Goal: Information Seeking & Learning: Find specific fact

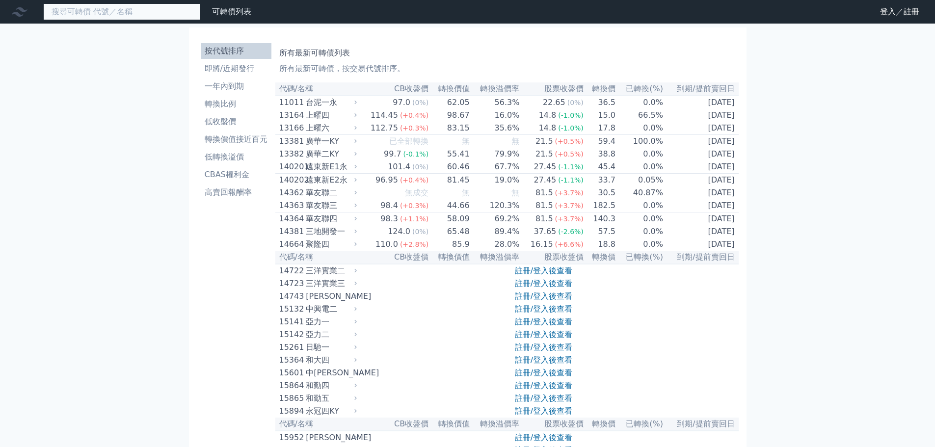
click at [138, 9] on input at bounding box center [121, 11] width 157 height 17
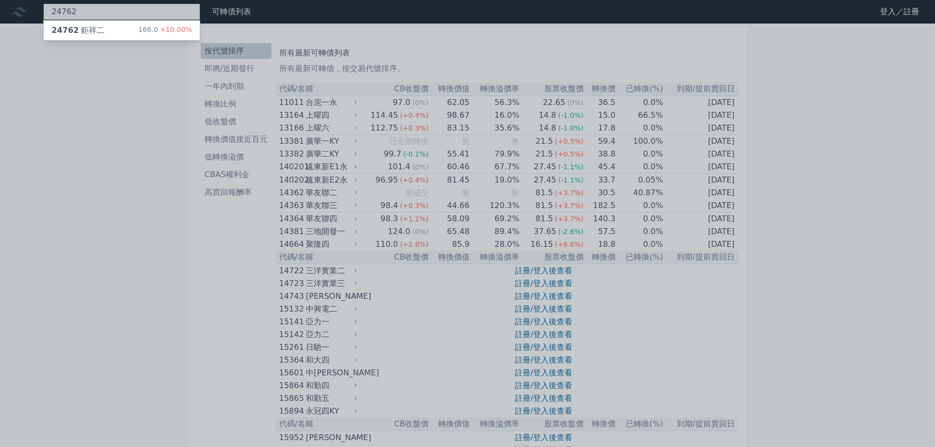
type input "24762"
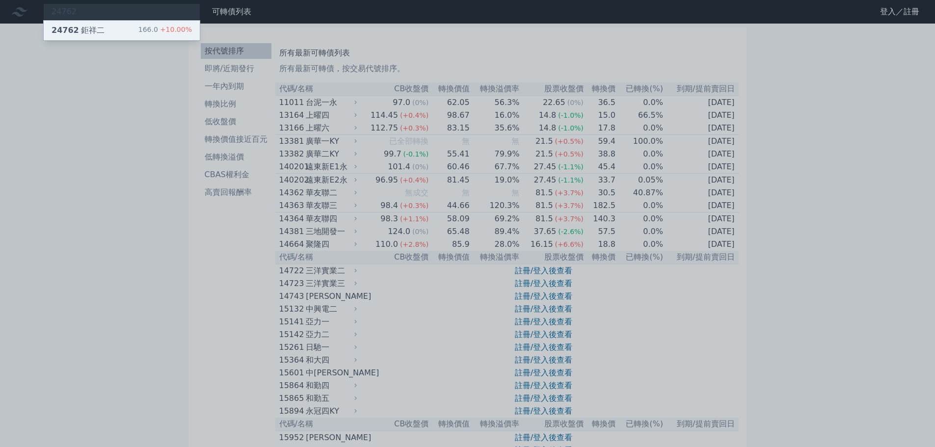
click at [118, 33] on div "24762 鉅祥二 166.0 +10.00%" at bounding box center [122, 31] width 156 height 20
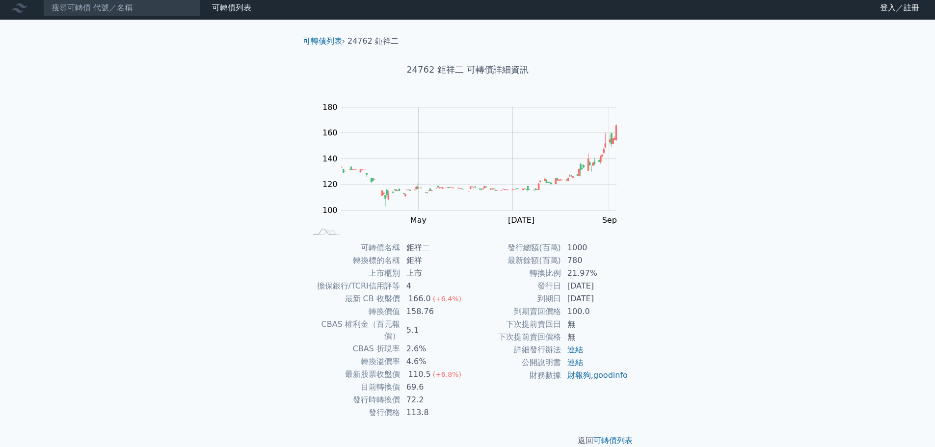
scroll to position [7, 0]
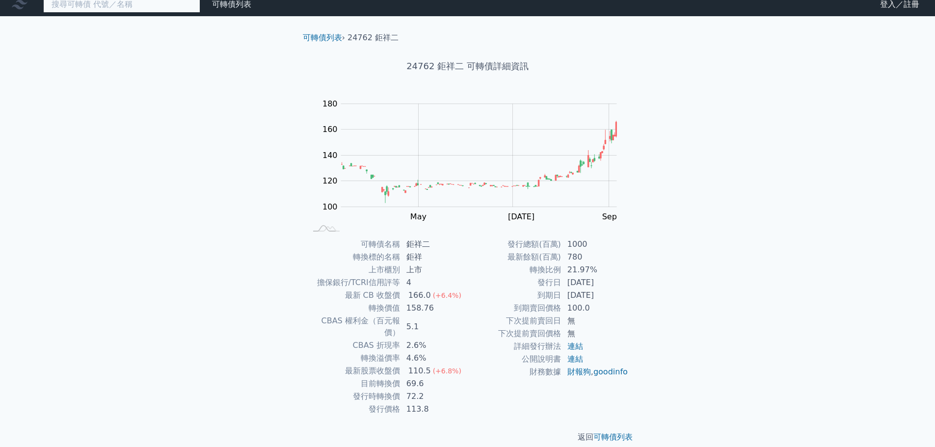
click at [135, 6] on input at bounding box center [121, 4] width 157 height 17
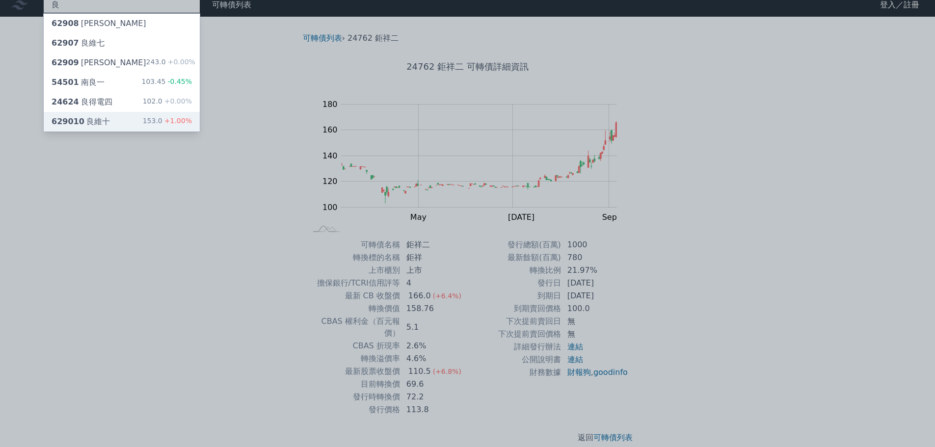
type input "良"
click at [100, 125] on div "良 62908 良維八 62907 良維七 62909 良維九 243.0 +0.00% 54501 南良一 103.45 -0.45% 24624 良得電四…" at bounding box center [467, 226] width 935 height 466
click at [84, 122] on div "629010 良維十" at bounding box center [81, 122] width 58 height 12
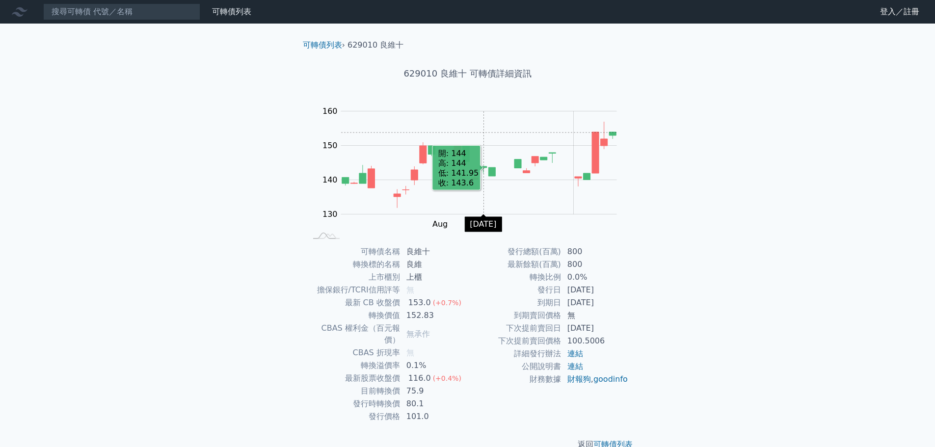
scroll to position [7, 0]
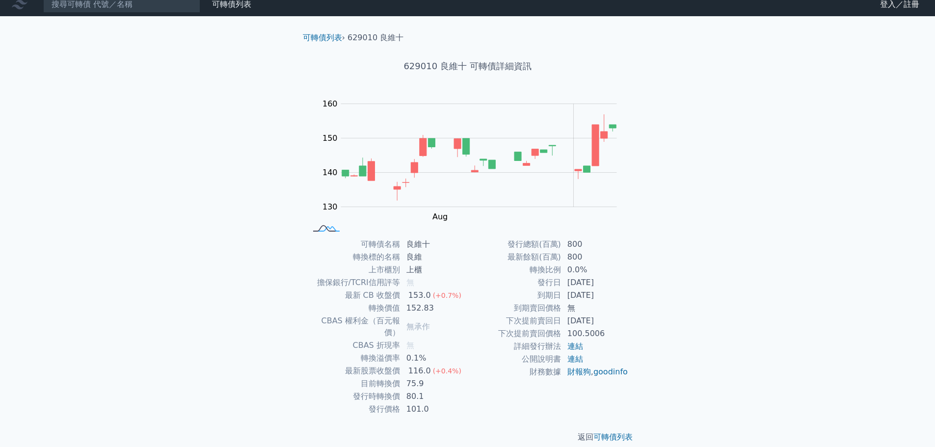
click at [324, 228] on rect at bounding box center [326, 229] width 32 height 10
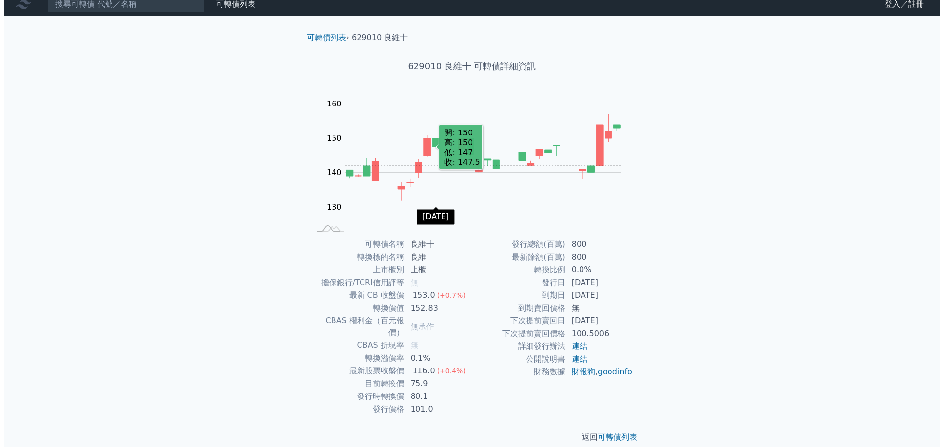
scroll to position [0, 0]
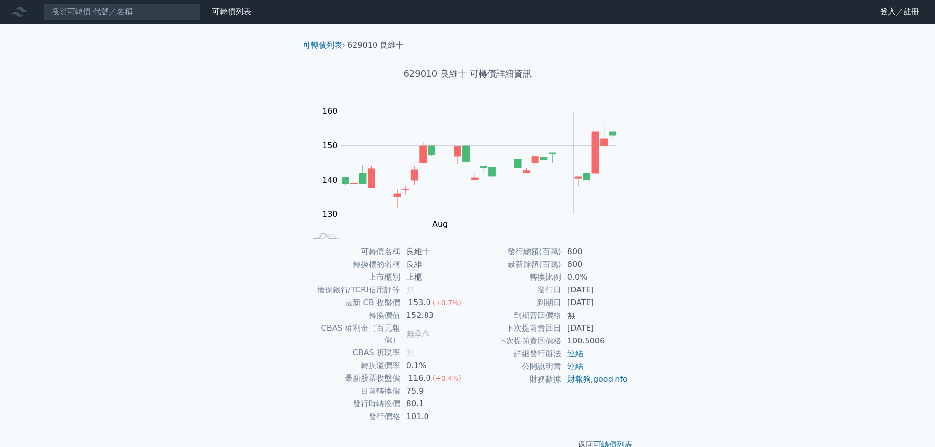
click at [18, 13] on icon at bounding box center [20, 12] width 16 height 16
click at [17, 12] on icon at bounding box center [20, 12] width 16 height 16
click at [877, 13] on link "登入／註冊" at bounding box center [899, 12] width 55 height 16
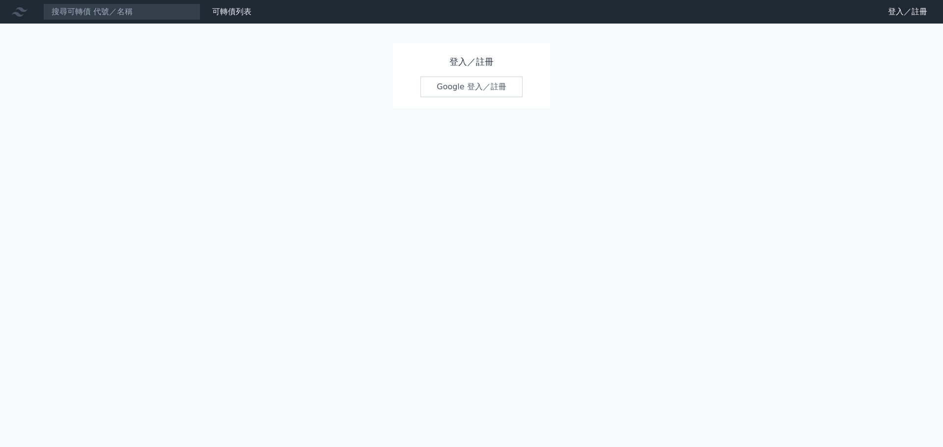
click at [477, 65] on h1 "登入／註冊" at bounding box center [471, 62] width 102 height 14
click at [462, 57] on h1 "登入／註冊" at bounding box center [471, 62] width 102 height 14
click at [441, 101] on div "登入／註冊 Google 登入／註冊" at bounding box center [471, 76] width 157 height 66
click at [441, 92] on link "Google 登入／註冊" at bounding box center [471, 87] width 102 height 21
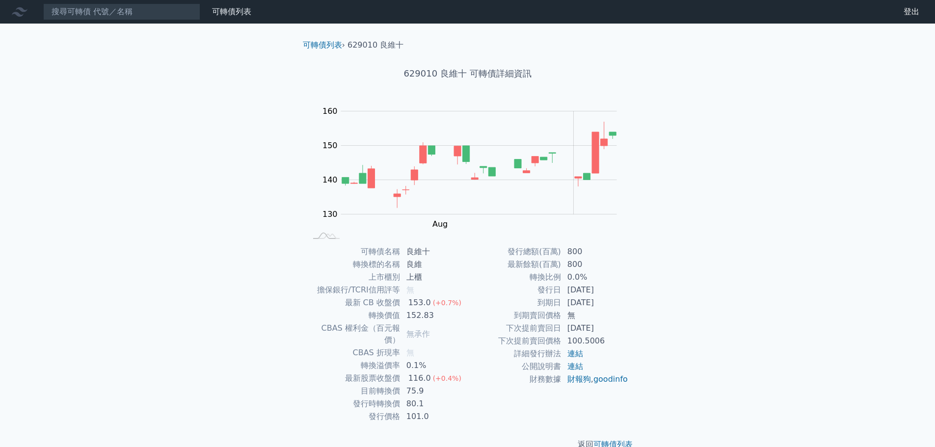
click at [23, 14] on icon at bounding box center [20, 12] width 16 height 16
click at [17, 12] on icon at bounding box center [20, 11] width 16 height 9
click at [239, 8] on link "可轉債列表" at bounding box center [231, 11] width 39 height 9
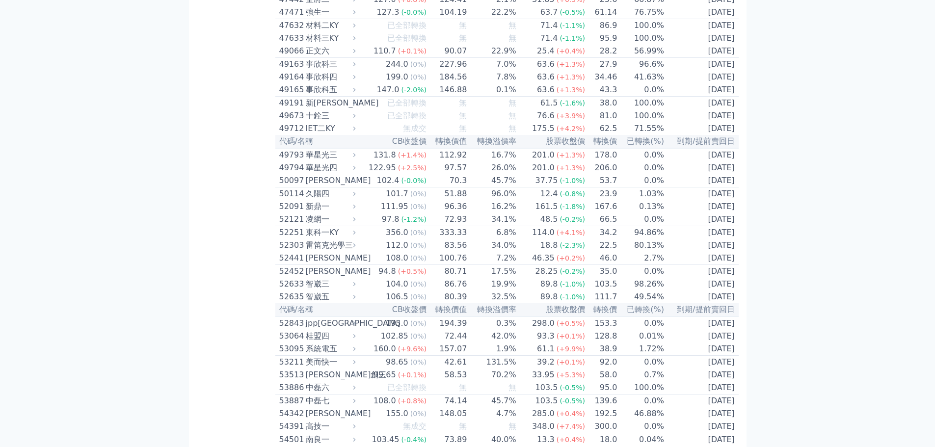
scroll to position [2977, 0]
